Goal: Task Accomplishment & Management: Complete application form

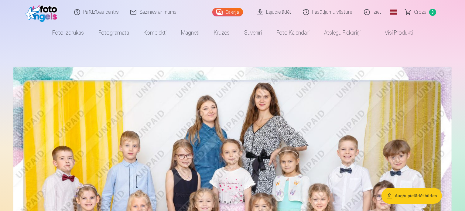
click at [419, 17] on link "Grozs 3" at bounding box center [421, 12] width 43 height 24
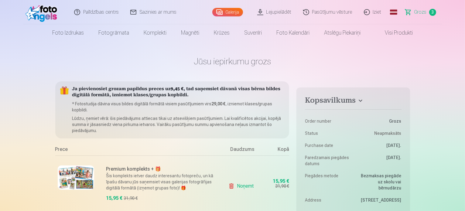
click at [370, 16] on link "Iziet" at bounding box center [373, 12] width 29 height 24
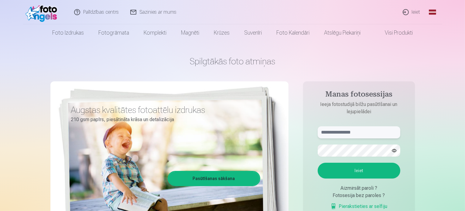
click at [349, 135] on input "text" at bounding box center [359, 132] width 83 height 12
click at [345, 131] on input "text" at bounding box center [359, 132] width 83 height 12
type input "**********"
click at [318, 163] on button "Ieiet" at bounding box center [359, 171] width 83 height 16
